Goal: Book appointment/travel/reservation

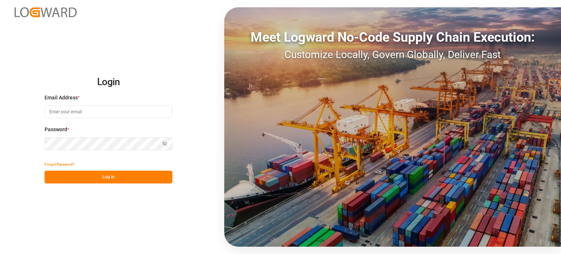
click at [110, 109] on input at bounding box center [109, 111] width 128 height 13
type input "[EMAIL_ADDRESS][DOMAIN_NAME]"
click at [111, 179] on button "Log In" at bounding box center [109, 177] width 128 height 13
click at [138, 111] on input at bounding box center [109, 111] width 128 height 13
click at [138, 111] on input "[EMAIL_ADDRESS][DOMAIN_NAME]" at bounding box center [109, 111] width 128 height 13
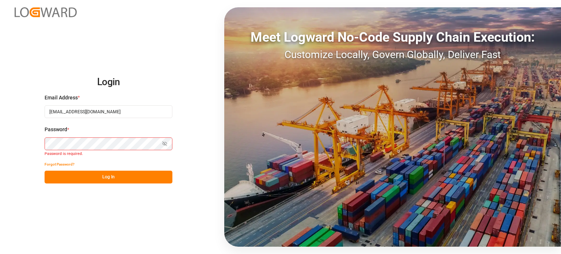
type input "[EMAIL_ADDRESS][DOMAIN_NAME]"
click at [123, 174] on button "Log In" at bounding box center [109, 177] width 128 height 13
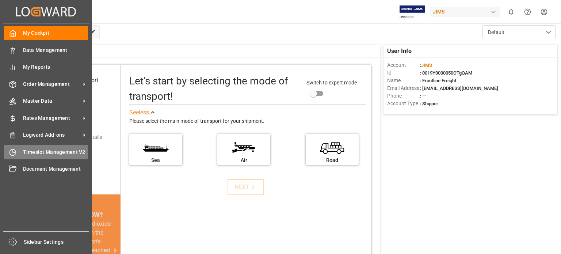
click at [37, 153] on span "Timeslot Management V2" at bounding box center [55, 152] width 65 height 8
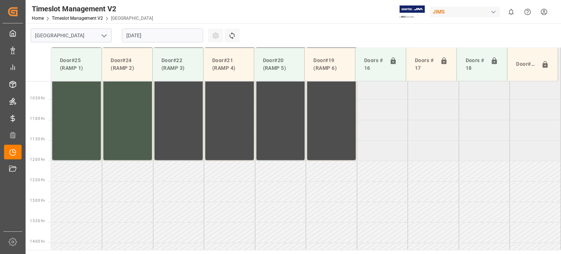
scroll to position [412, 0]
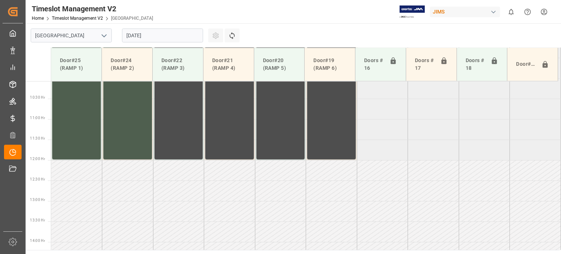
click at [156, 35] on input "[DATE]" at bounding box center [162, 35] width 81 height 14
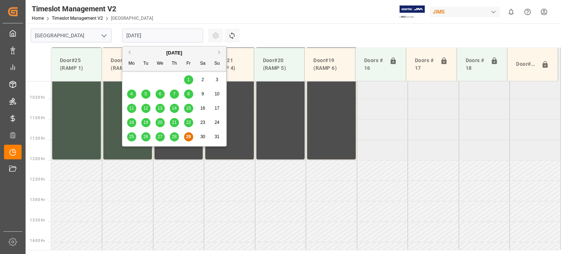
click at [218, 52] on button "Next Month" at bounding box center [220, 52] width 4 height 4
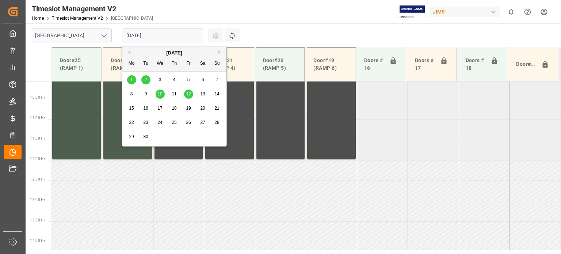
click at [174, 79] on span "4" at bounding box center [174, 79] width 3 height 5
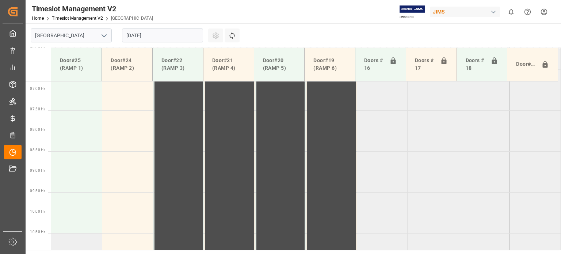
scroll to position [266, 0]
click at [73, 152] on td at bounding box center [76, 152] width 51 height 20
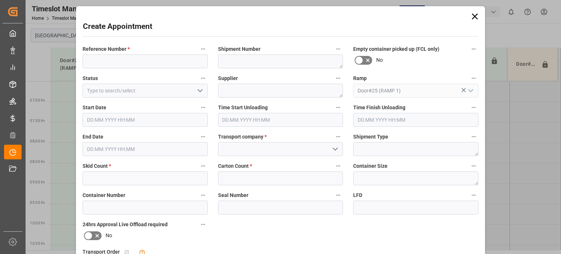
type input "[DATE] 08:00"
type input "[DATE] 08:30"
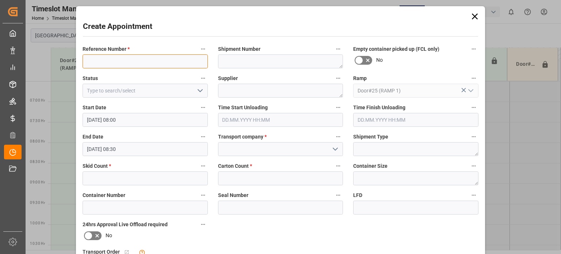
click at [111, 60] on input at bounding box center [145, 61] width 125 height 14
type input "77-10737-US"
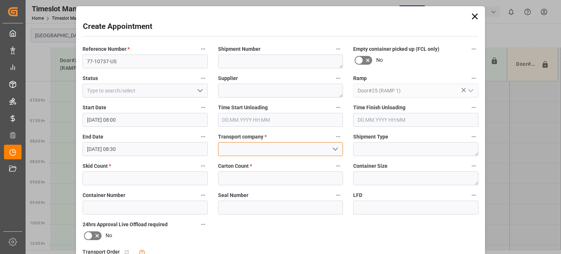
click at [248, 150] on input at bounding box center [280, 149] width 125 height 14
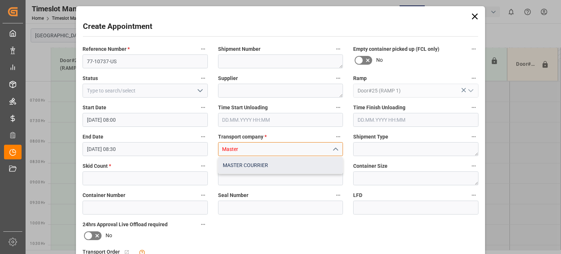
click at [255, 170] on div "MASTER COURRIER" at bounding box center [280, 165] width 125 height 16
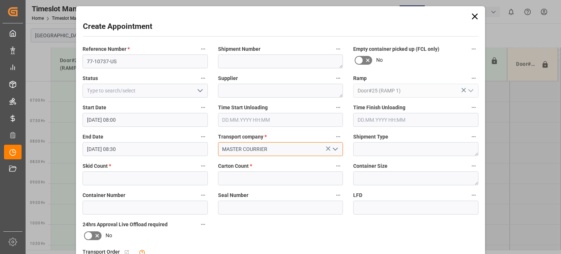
type input "MASTER COURRIER"
click at [112, 178] on input "text" at bounding box center [145, 178] width 125 height 14
type input "14"
click at [281, 181] on input "text" at bounding box center [280, 178] width 125 height 14
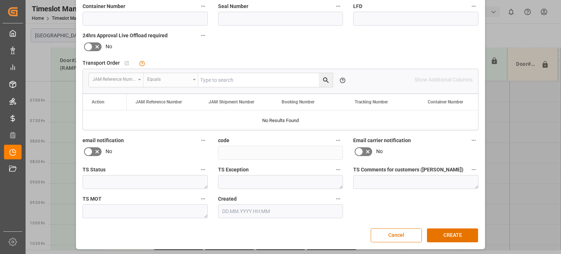
scroll to position [189, 0]
type input "253"
click at [446, 231] on button "CREATE" at bounding box center [452, 235] width 51 height 14
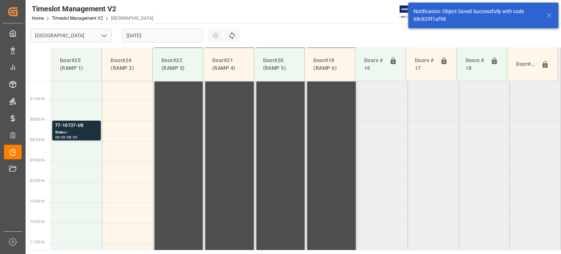
scroll to position [289, 0]
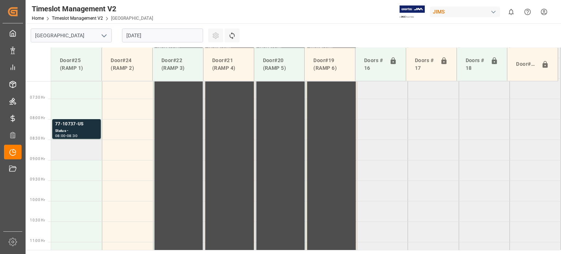
click at [80, 148] on td at bounding box center [76, 150] width 51 height 20
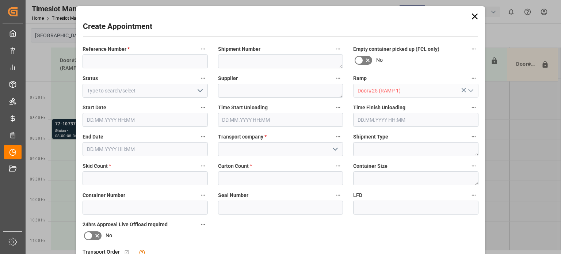
type input "[DATE] 08:30"
type input "[DATE] 09:00"
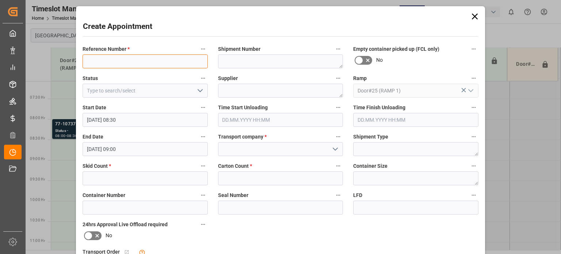
click at [141, 55] on input at bounding box center [145, 61] width 125 height 14
type input "77-10415-US"
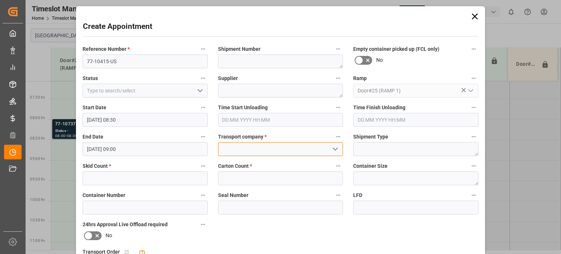
click at [243, 147] on input at bounding box center [280, 149] width 125 height 14
click at [247, 164] on div "MASTER COURRIER" at bounding box center [280, 165] width 125 height 16
type input "MASTER COURRIER"
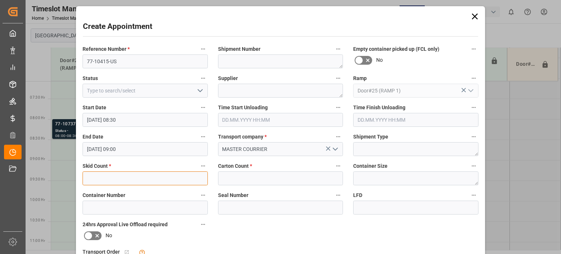
click at [143, 179] on input "text" at bounding box center [145, 178] width 125 height 14
type input "14"
click at [232, 184] on input "text" at bounding box center [280, 178] width 125 height 14
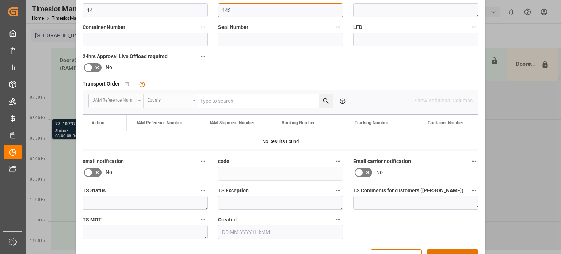
scroll to position [189, 0]
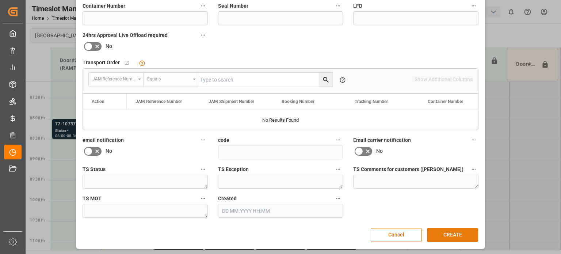
type input "143"
click at [462, 232] on button "CREATE" at bounding box center [452, 235] width 51 height 14
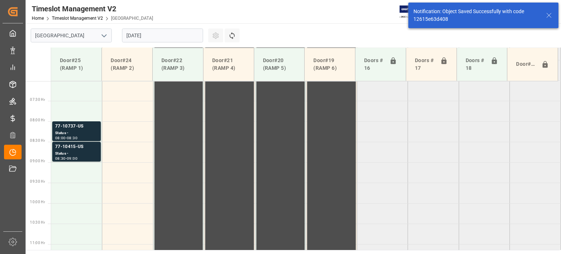
scroll to position [289, 0]
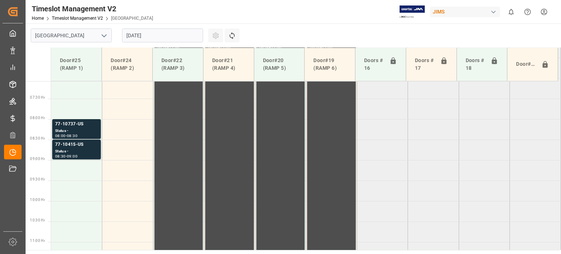
click at [161, 35] on input "[DATE]" at bounding box center [162, 35] width 81 height 14
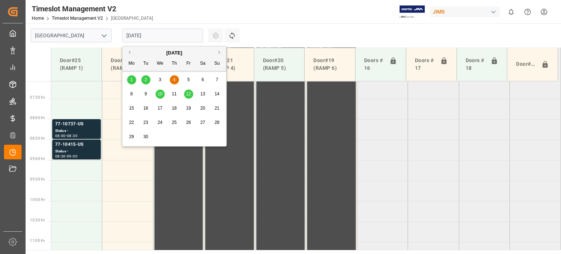
click at [187, 79] on div "5" at bounding box center [188, 80] width 9 height 9
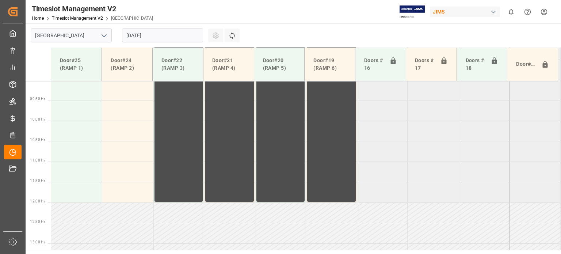
scroll to position [302, 0]
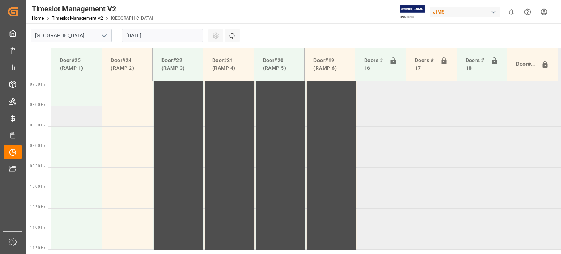
click at [84, 121] on td at bounding box center [76, 116] width 51 height 20
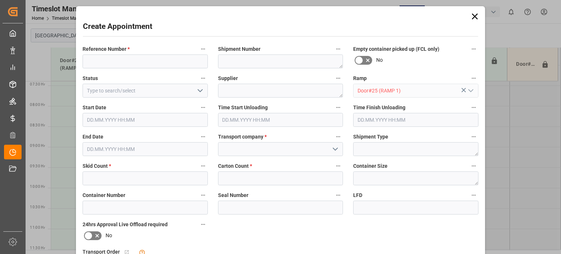
type input "[DATE] 08:00"
type input "[DATE] 08:30"
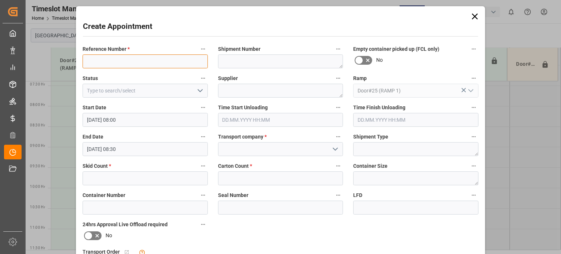
click at [118, 56] on input at bounding box center [145, 61] width 125 height 14
type input "77-10720-US"
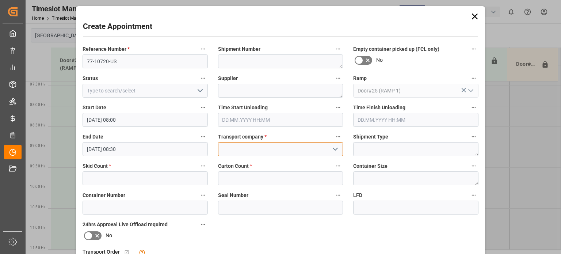
click at [227, 151] on input at bounding box center [280, 149] width 125 height 14
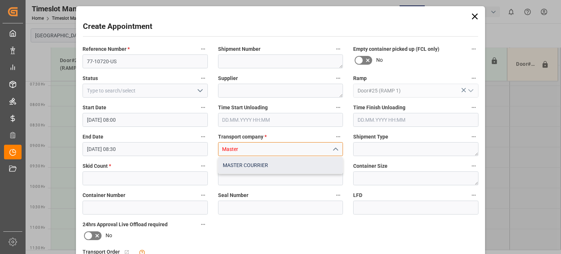
click at [248, 168] on div "MASTER COURRIER" at bounding box center [280, 165] width 125 height 16
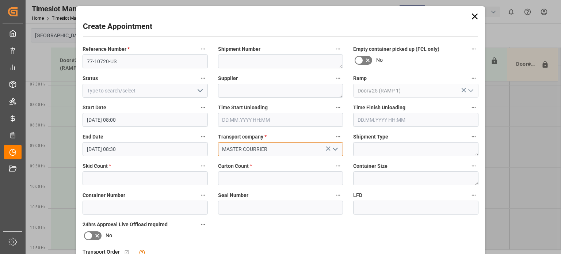
type input "MASTER COURRIER"
click at [111, 174] on input "text" at bounding box center [145, 178] width 125 height 14
type input "1"
click at [228, 179] on input "text" at bounding box center [280, 178] width 125 height 14
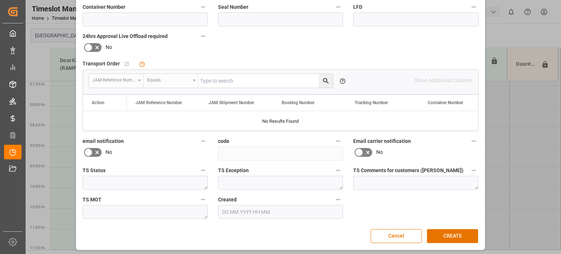
scroll to position [189, 0]
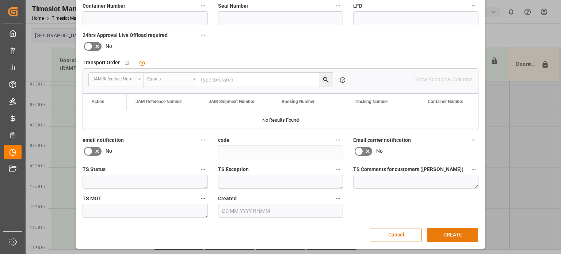
type input "1"
click at [448, 229] on button "CREATE" at bounding box center [452, 235] width 51 height 14
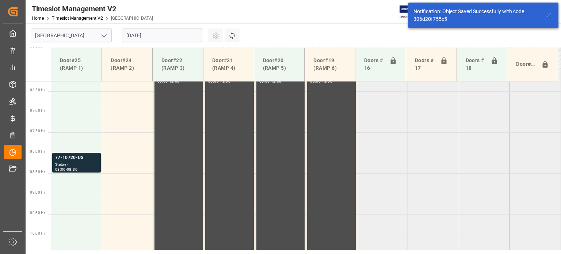
scroll to position [256, 0]
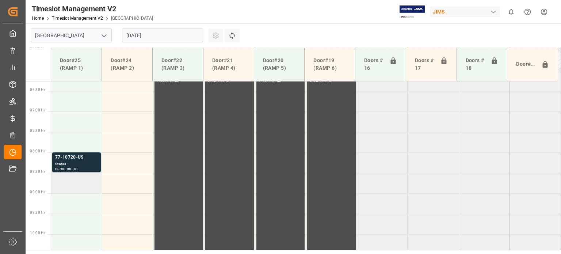
click at [58, 187] on td at bounding box center [76, 183] width 51 height 20
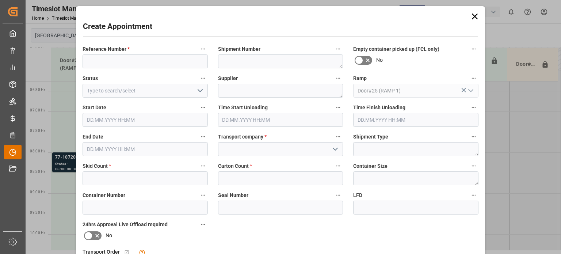
type input "[DATE] 08:30"
type input "[DATE] 09:00"
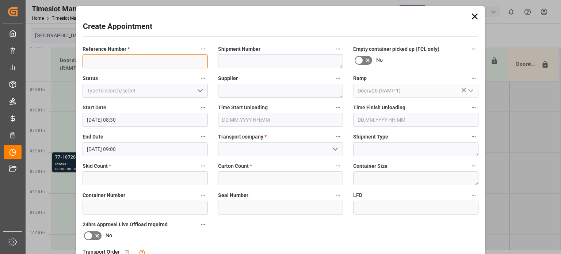
drag, startPoint x: 142, startPoint y: 66, endPoint x: 140, endPoint y: 62, distance: 4.3
click at [142, 66] on input at bounding box center [145, 61] width 125 height 14
type input "77-10716-[GEOGRAPHIC_DATA]"
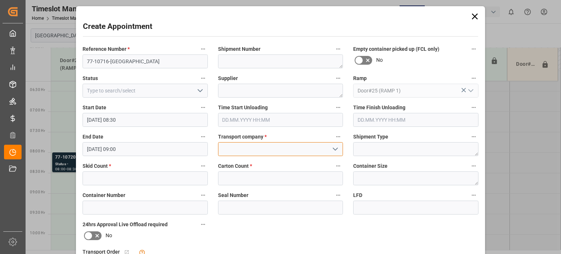
click at [236, 150] on input at bounding box center [280, 149] width 125 height 14
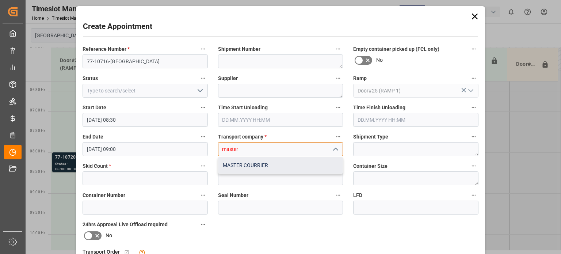
click at [267, 164] on div "MASTER COURRIER" at bounding box center [280, 165] width 125 height 16
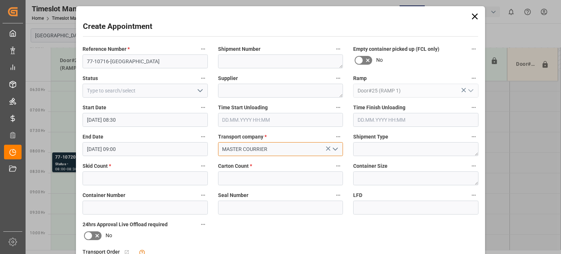
type input "MASTER COURRIER"
click at [127, 182] on input "text" at bounding box center [145, 178] width 125 height 14
type input "4"
click at [246, 181] on input "text" at bounding box center [280, 178] width 125 height 14
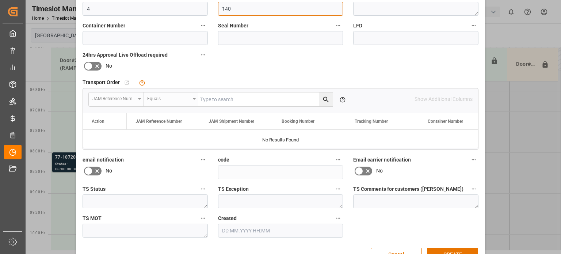
scroll to position [189, 0]
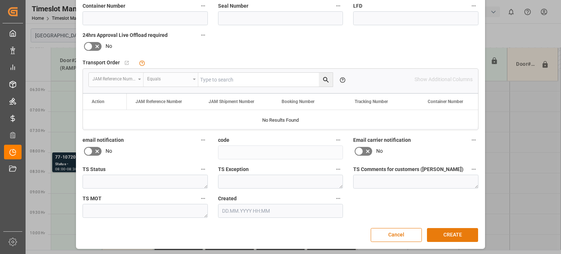
type input "140"
click at [446, 232] on button "CREATE" at bounding box center [452, 235] width 51 height 14
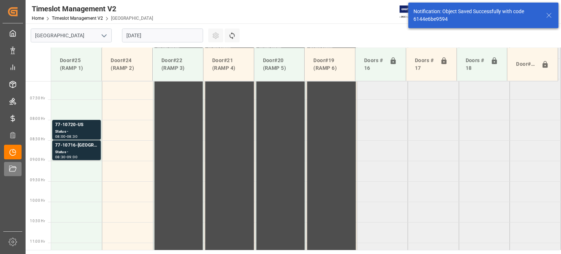
scroll to position [289, 0]
